Goal: Task Accomplishment & Management: Manage account settings

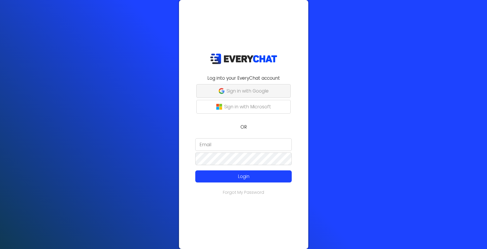
click at [240, 90] on p "Sign in with Google" at bounding box center [247, 90] width 42 height 7
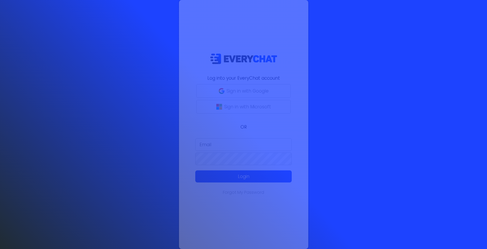
click at [236, 145] on div at bounding box center [243, 124] width 487 height 249
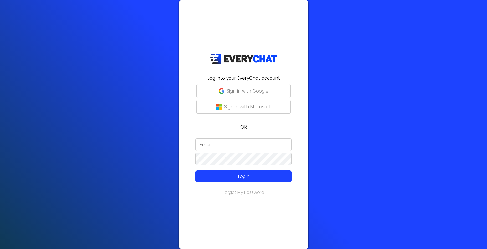
click at [235, 144] on input "email" at bounding box center [243, 144] width 96 height 13
type input "[EMAIL_ADDRESS][DOMAIN_NAME]"
click at [232, 140] on input "email" at bounding box center [243, 144] width 96 height 13
type input "[EMAIL_ADDRESS][DOMAIN_NAME]"
click at [239, 174] on p "Login" at bounding box center [243, 176] width 77 height 7
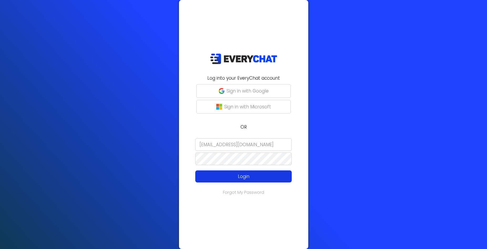
click at [242, 173] on p "Login" at bounding box center [243, 176] width 77 height 7
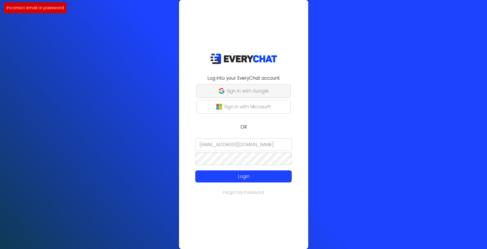
click at [246, 93] on p "Sign in with Google" at bounding box center [247, 90] width 42 height 7
click at [258, 89] on p "Sign in with Google" at bounding box center [247, 90] width 42 height 7
